Goal: Task Accomplishment & Management: Manage account settings

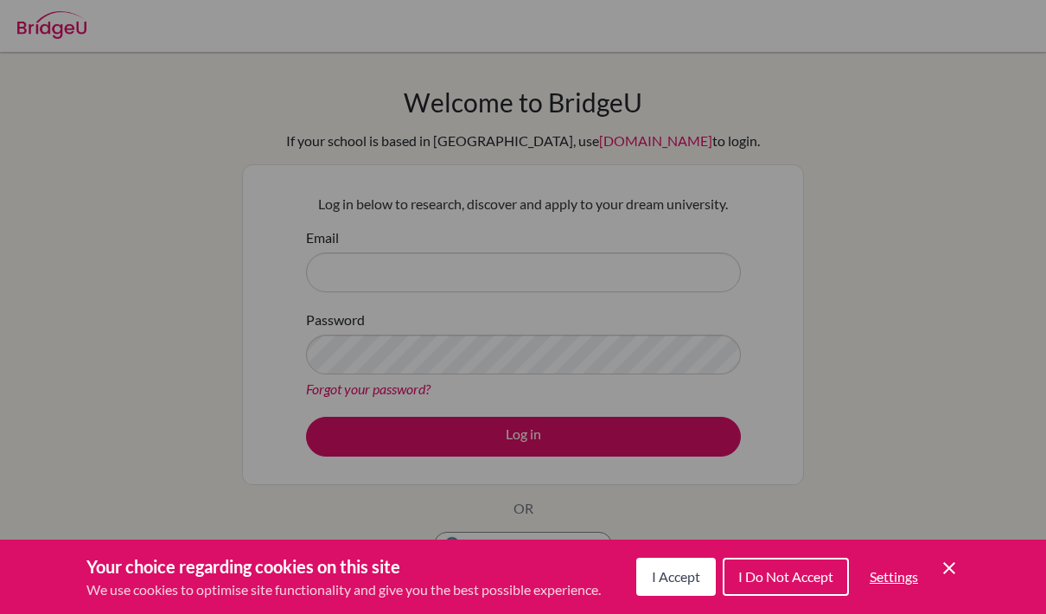
click at [719, 281] on div "Cookie Preferences" at bounding box center [523, 307] width 1046 height 614
click at [960, 564] on div "Your choice regarding cookies on this site We use cookies to optimise site func…" at bounding box center [523, 576] width 1046 height 74
click at [951, 564] on icon "Cookie Control Close Icon" at bounding box center [949, 568] width 21 height 21
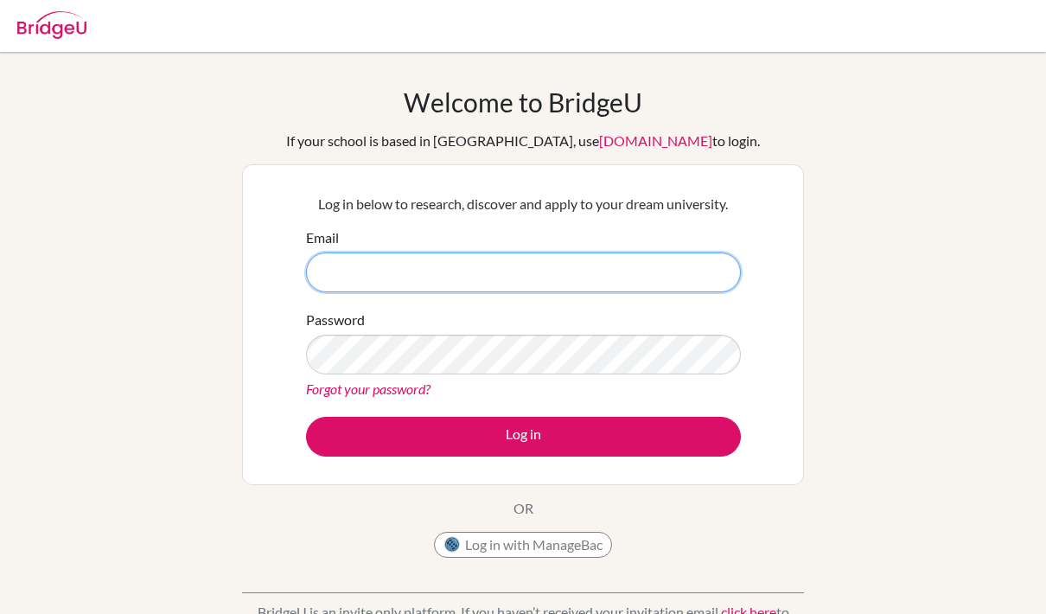
click at [531, 276] on input "Email" at bounding box center [523, 272] width 435 height 40
type input "saudmutair105@gmail.com"
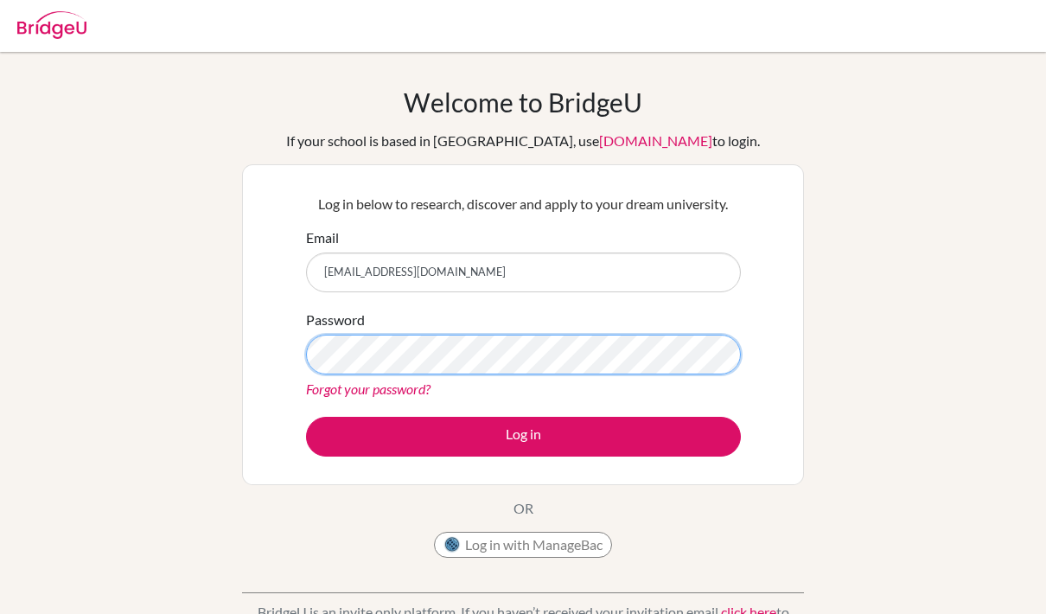
click at [523, 436] on button "Log in" at bounding box center [523, 437] width 435 height 40
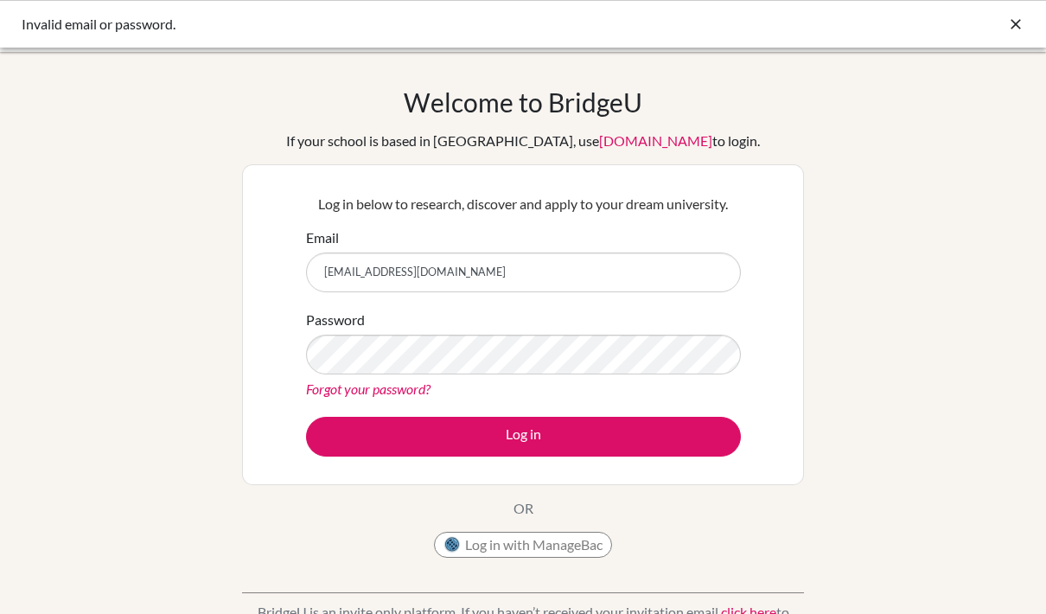
type input "[EMAIL_ADDRESS][DOMAIN_NAME]"
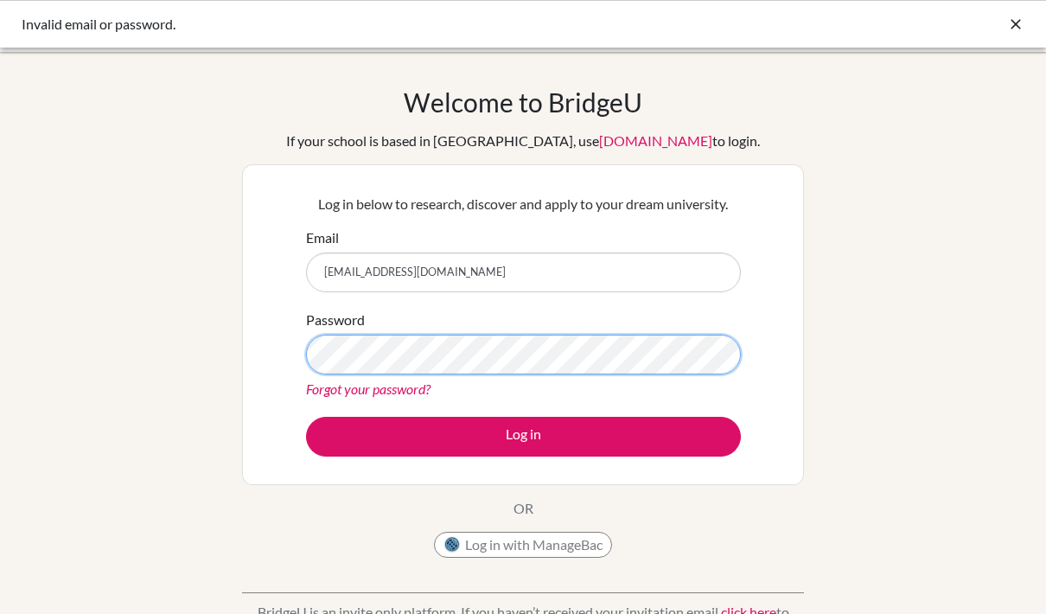
click at [523, 436] on button "Log in" at bounding box center [523, 437] width 435 height 40
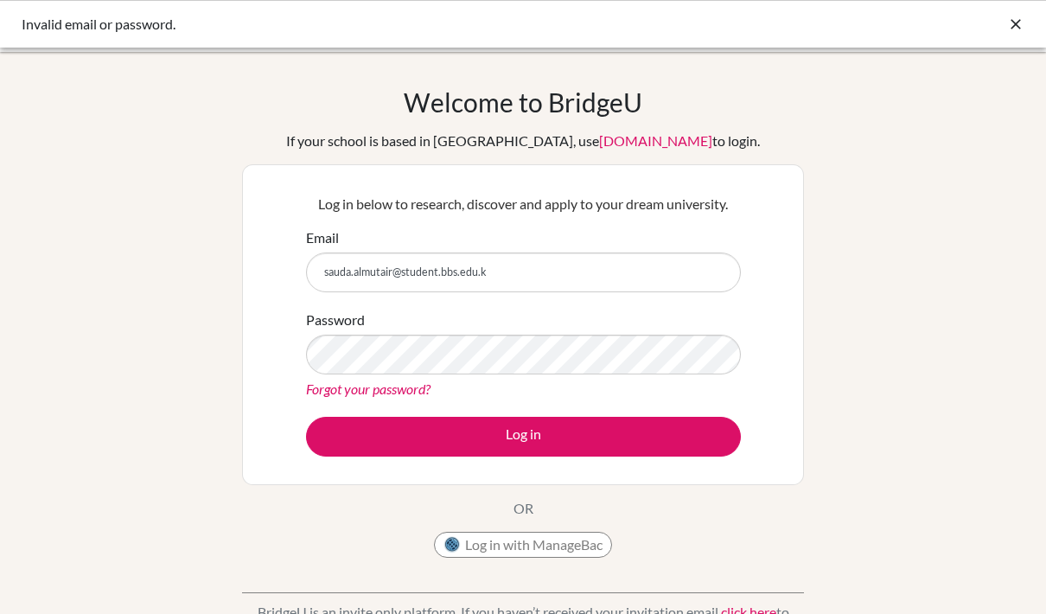
type input "[EMAIL_ADDRESS][DOMAIN_NAME]"
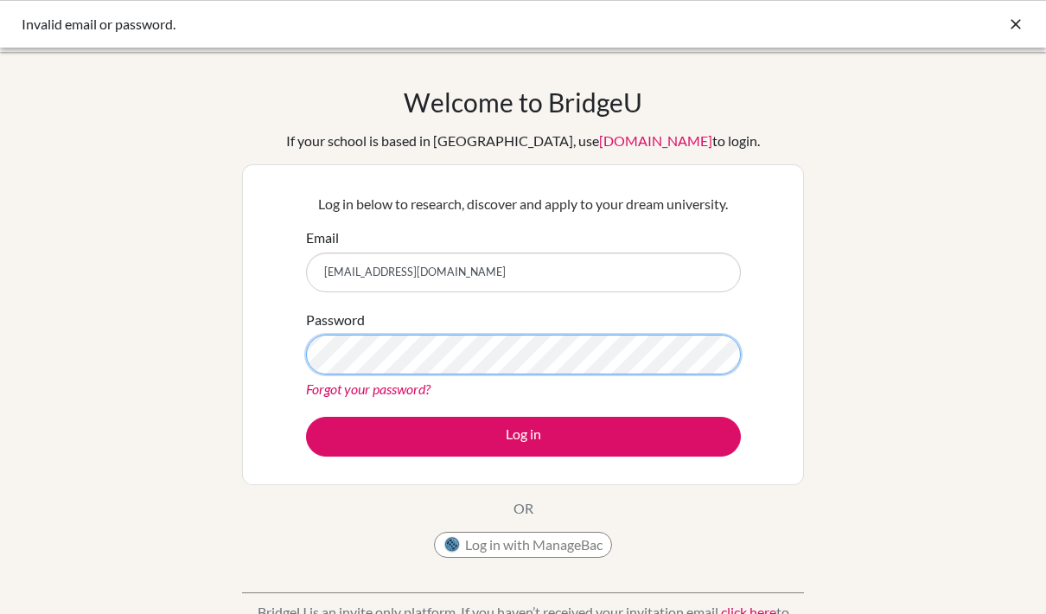
click at [523, 436] on button "Log in" at bounding box center [523, 437] width 435 height 40
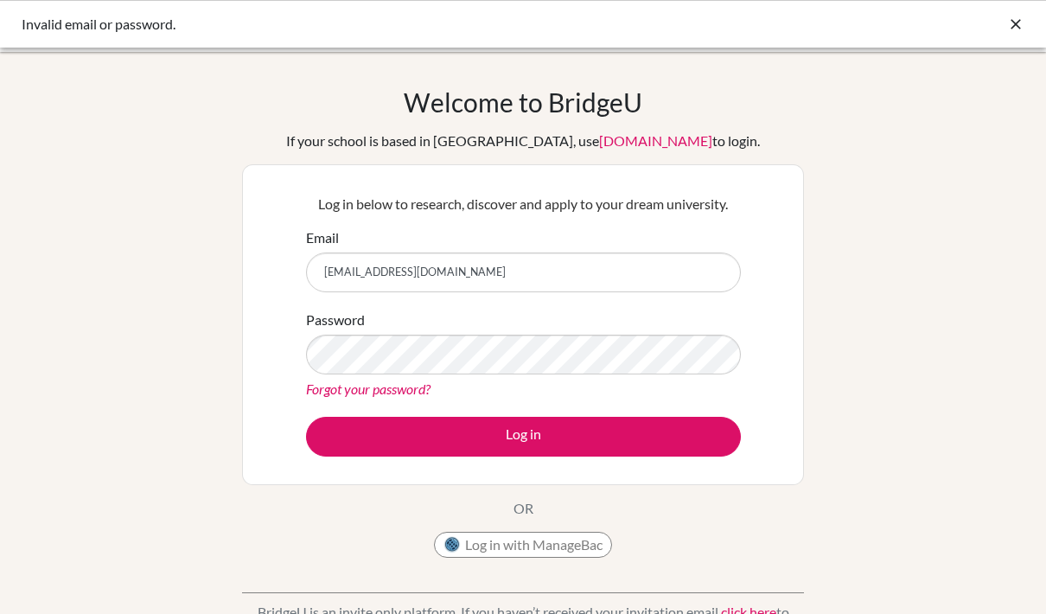
click at [384, 390] on link "Forgot your password?" at bounding box center [368, 388] width 124 height 16
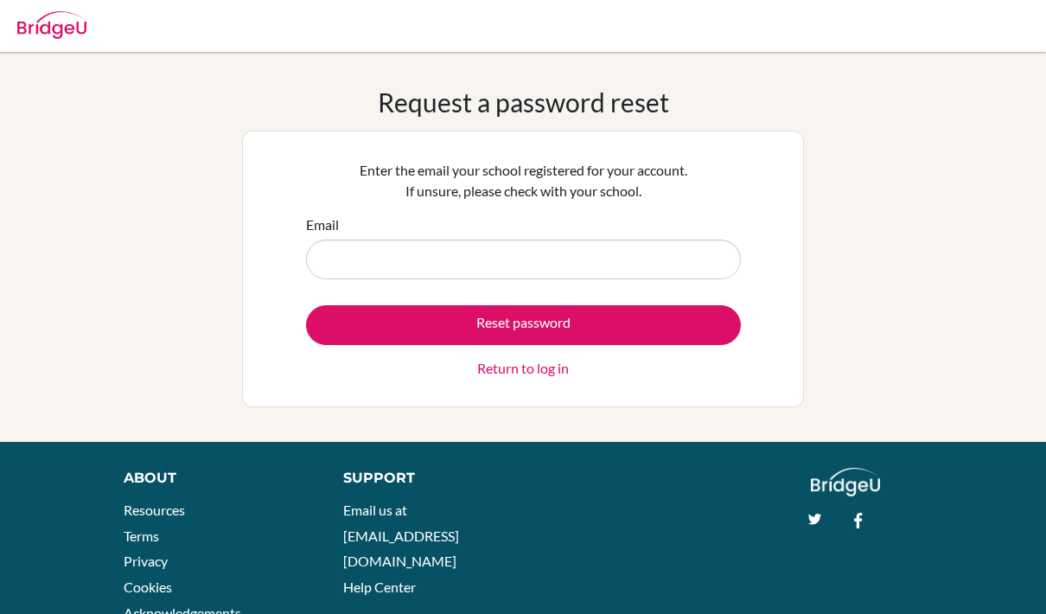
click at [385, 265] on input "Email" at bounding box center [523, 259] width 435 height 40
click at [385, 258] on input "Email" at bounding box center [523, 259] width 435 height 40
click at [240, 189] on div "Request a password reset Enter the email your school registered for your accoun…" at bounding box center [523, 246] width 1046 height 321
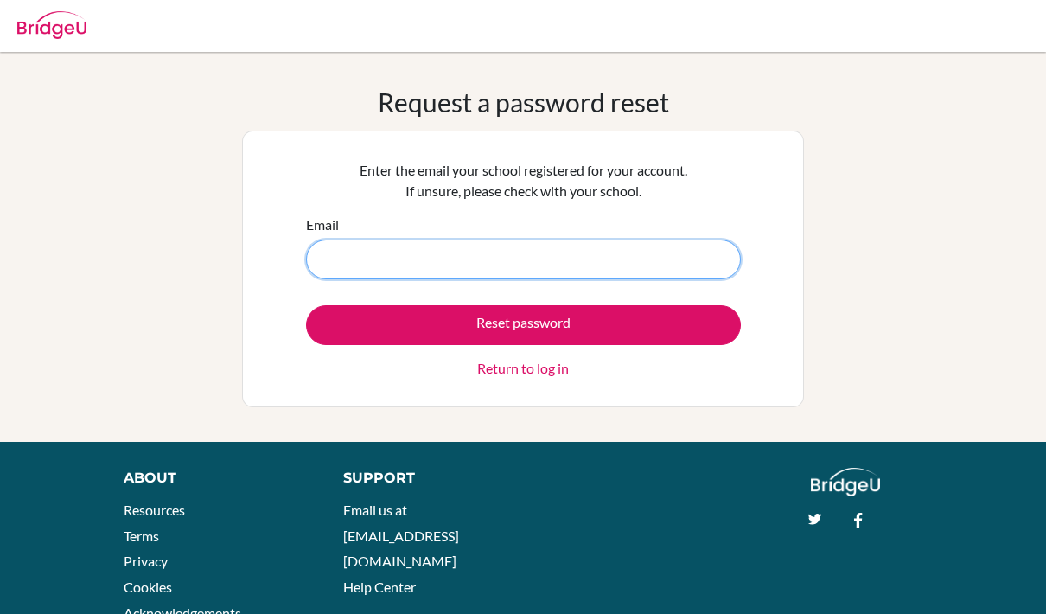
click at [360, 258] on input "Email" at bounding box center [523, 259] width 435 height 40
type input "[EMAIL_ADDRESS][DOMAIN_NAME]"
click at [523, 324] on button "Reset password" at bounding box center [523, 325] width 435 height 40
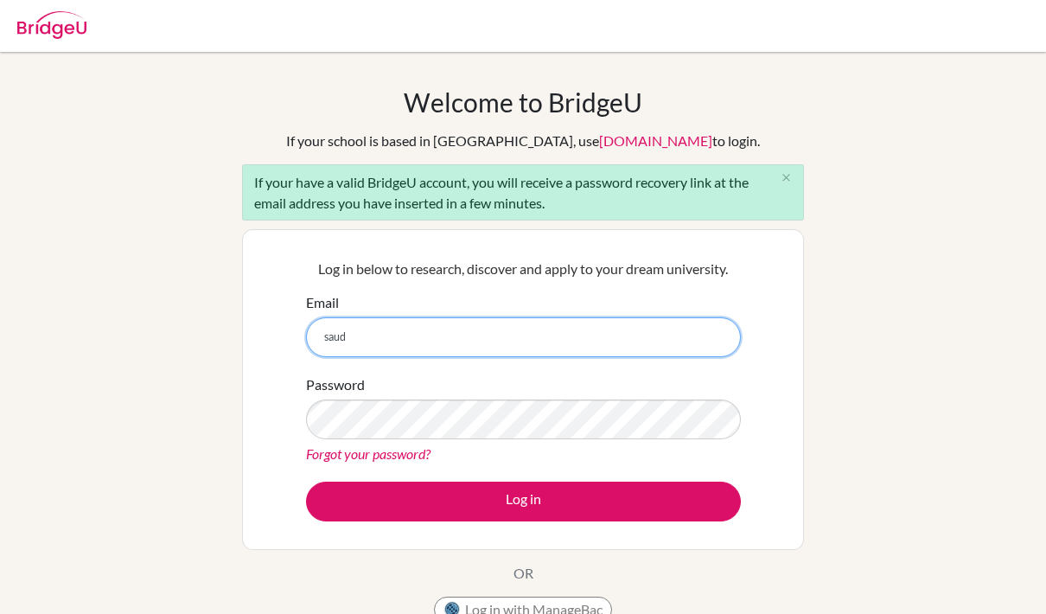
type input "sauda.almutair@student.bbs.edu.kw"
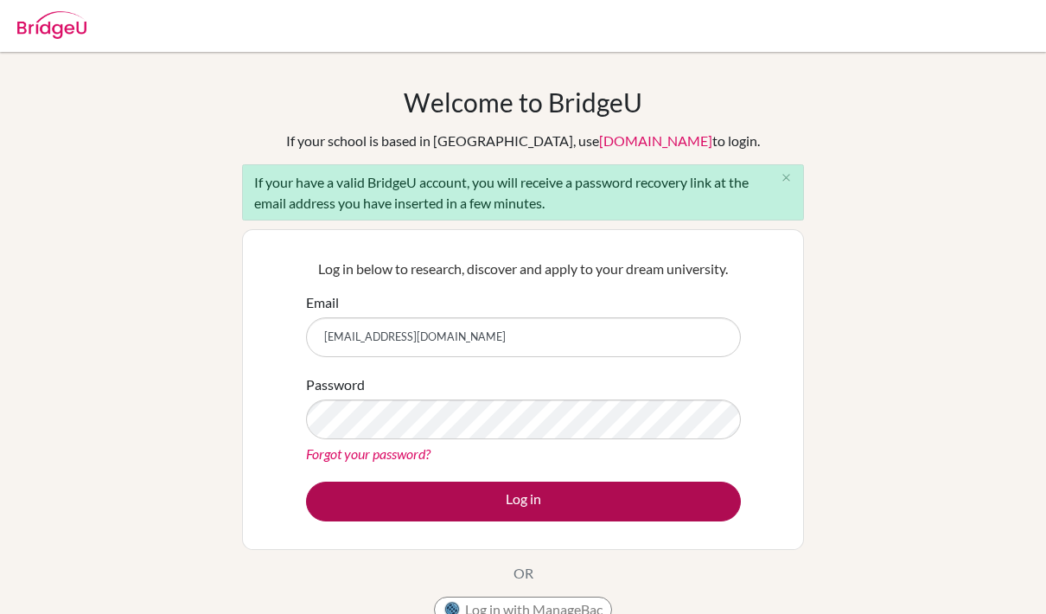
click at [412, 494] on button "Log in" at bounding box center [523, 502] width 435 height 40
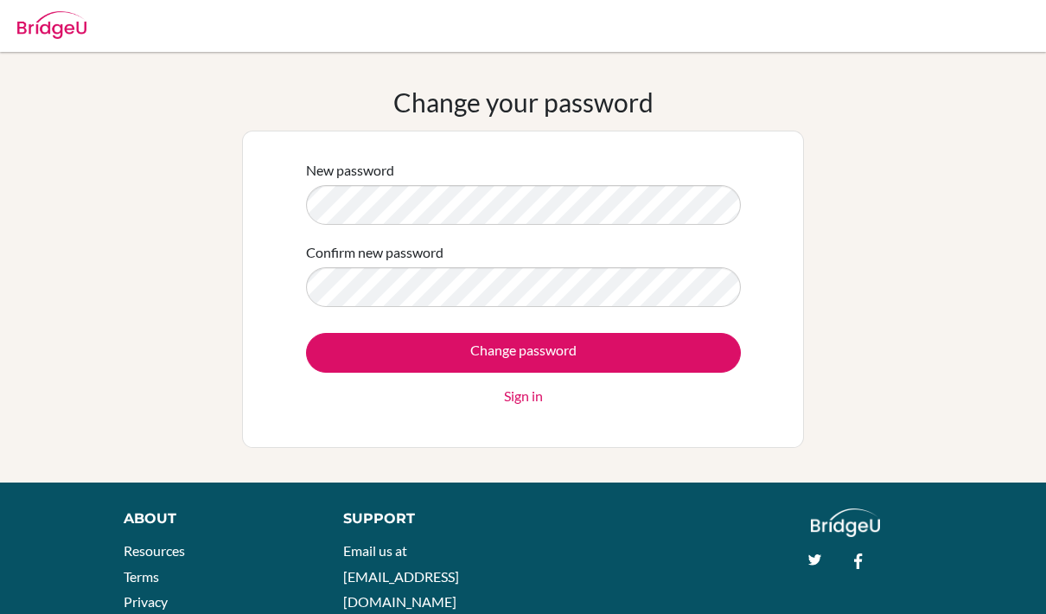
click at [424, 358] on input "Change password" at bounding box center [523, 353] width 435 height 40
